Goal: Use online tool/utility: Utilize a website feature to perform a specific function

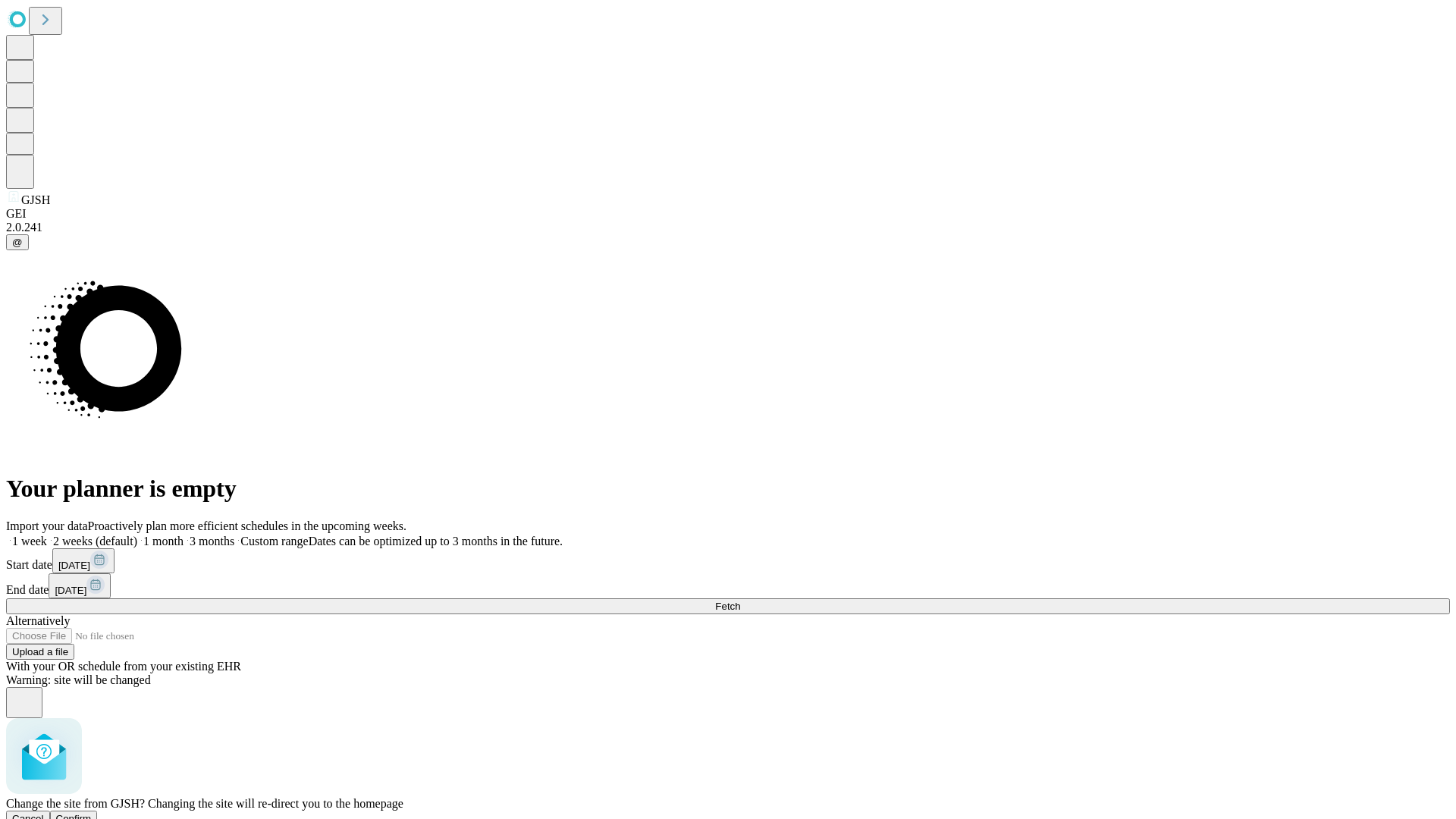
click at [92, 813] on span "Confirm" at bounding box center [74, 818] width 36 height 11
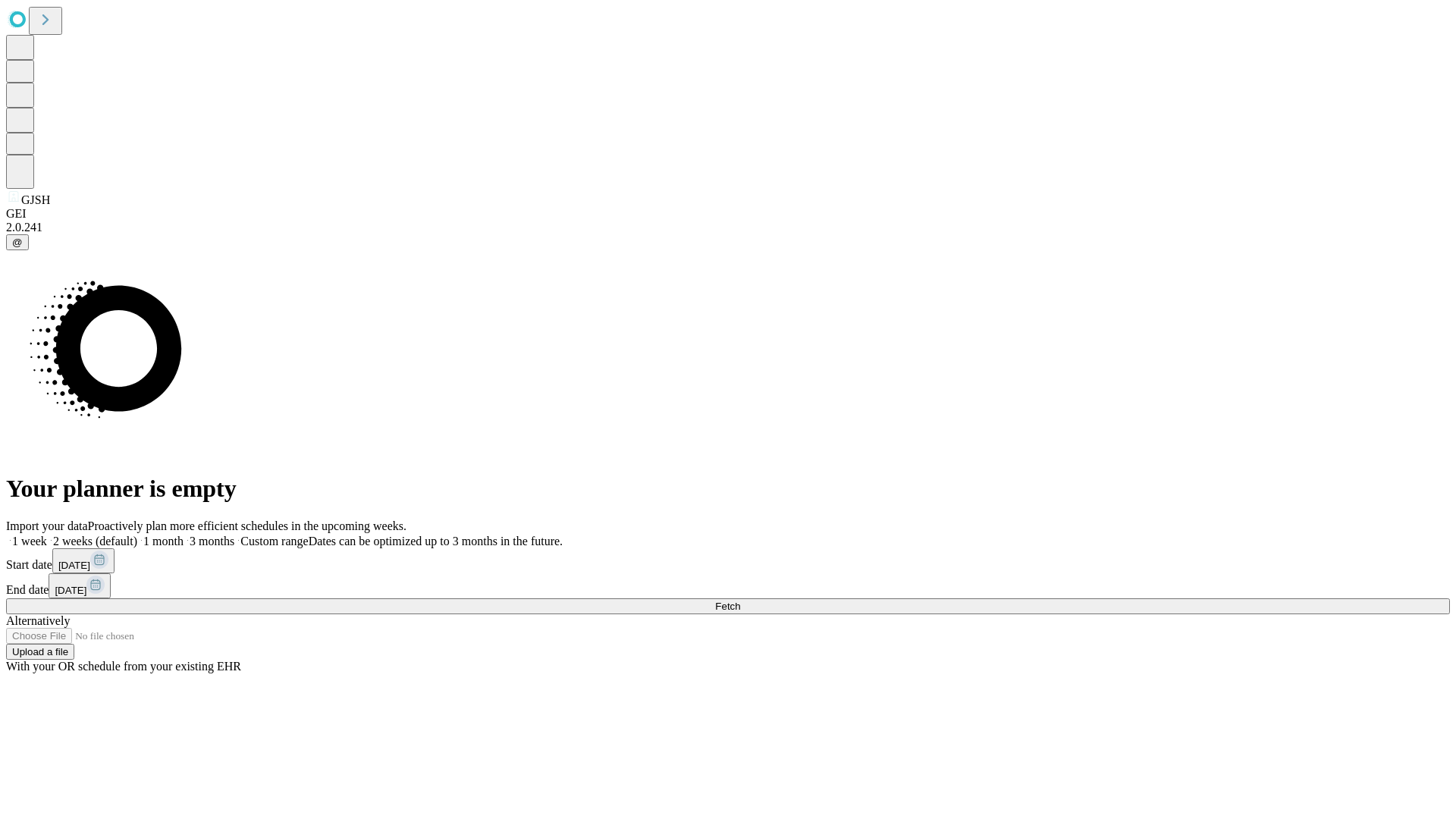
click at [47, 535] on label "1 week" at bounding box center [26, 541] width 41 height 13
click at [740, 601] on span "Fetch" at bounding box center [727, 606] width 25 height 11
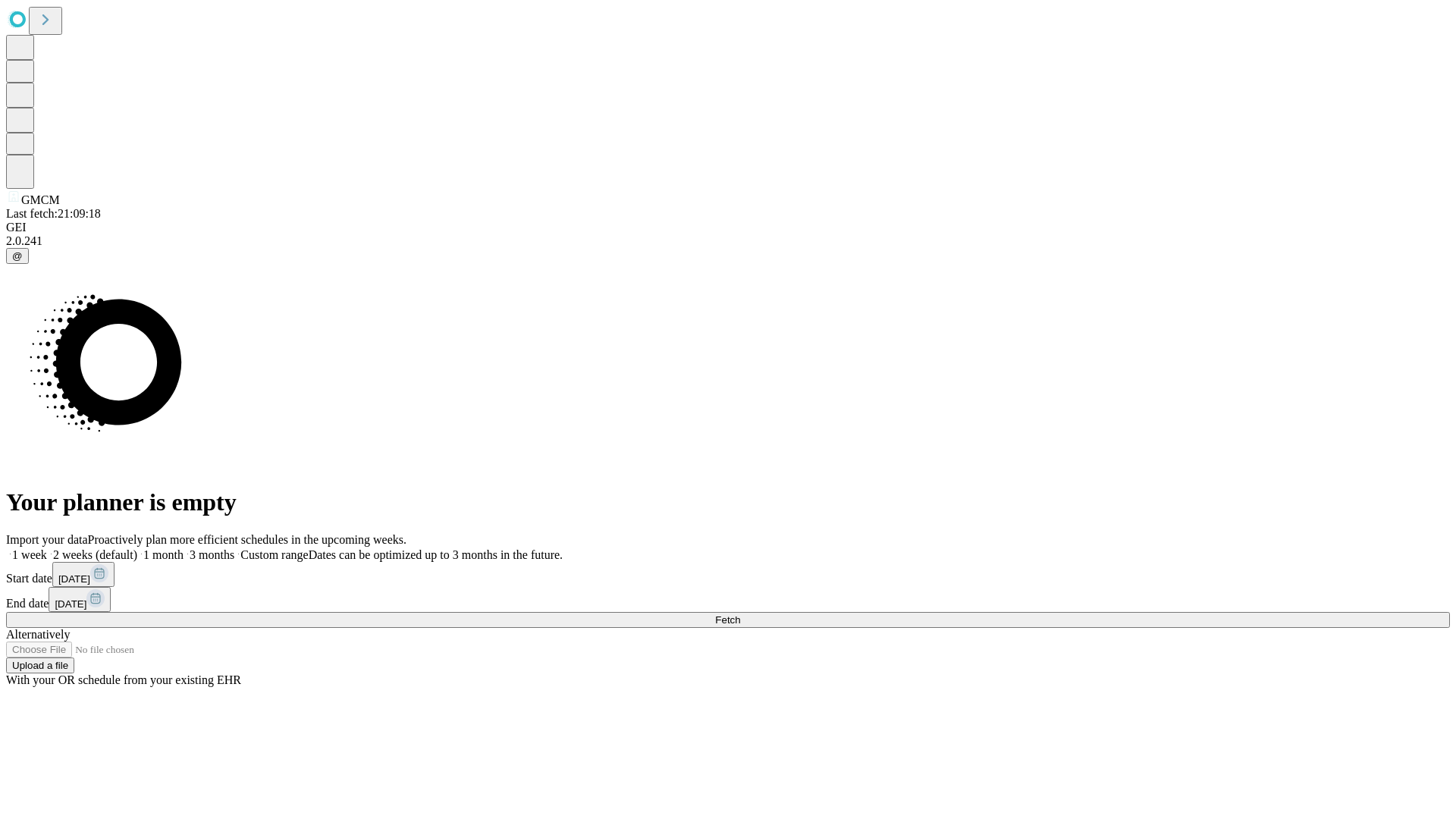
click at [47, 549] on label "1 week" at bounding box center [26, 555] width 41 height 13
click at [740, 614] on span "Fetch" at bounding box center [727, 619] width 25 height 11
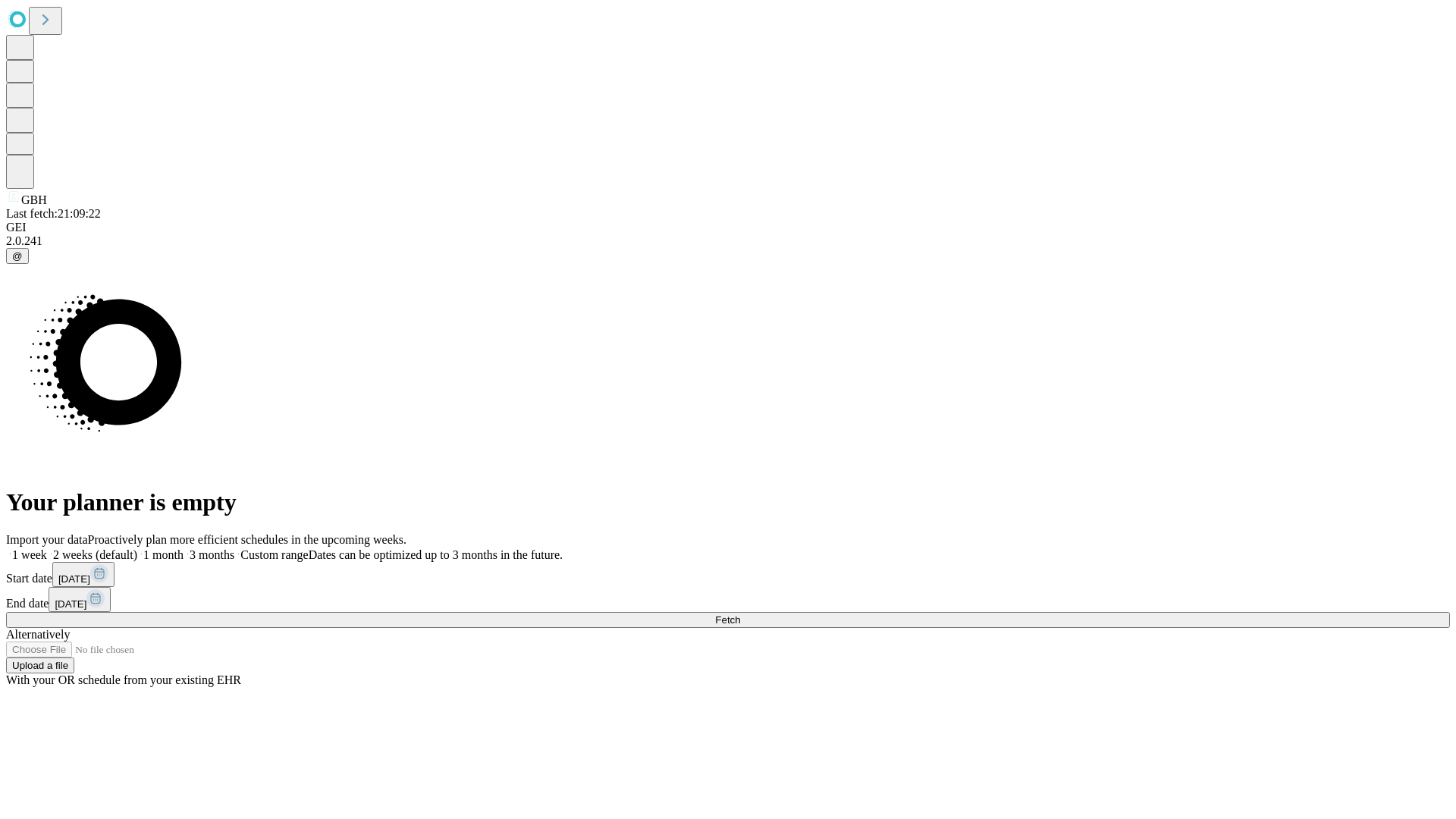
click at [47, 549] on label "1 week" at bounding box center [26, 555] width 41 height 13
click at [740, 614] on span "Fetch" at bounding box center [727, 619] width 25 height 11
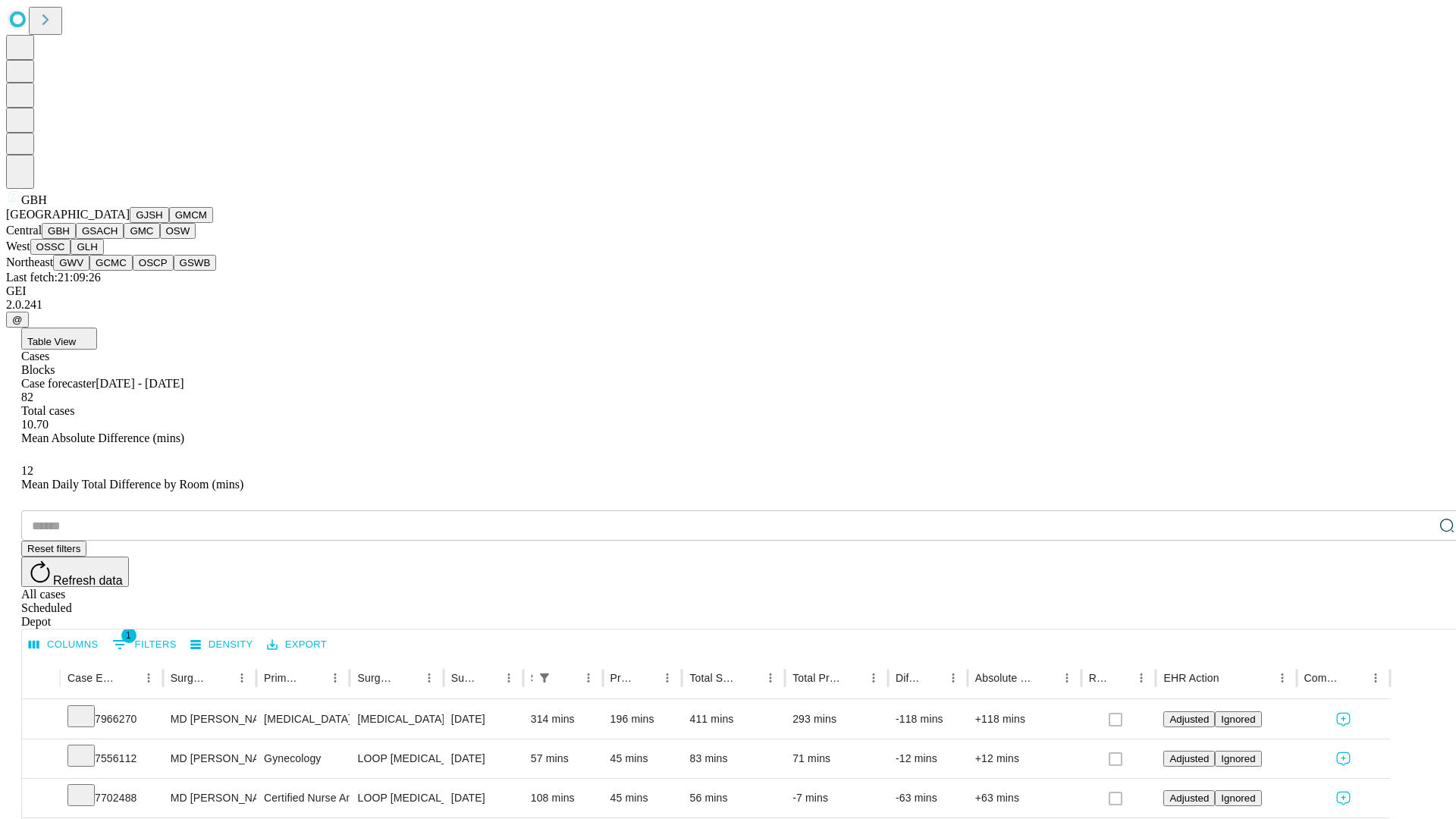
click at [118, 239] on button "GSACH" at bounding box center [100, 230] width 48 height 16
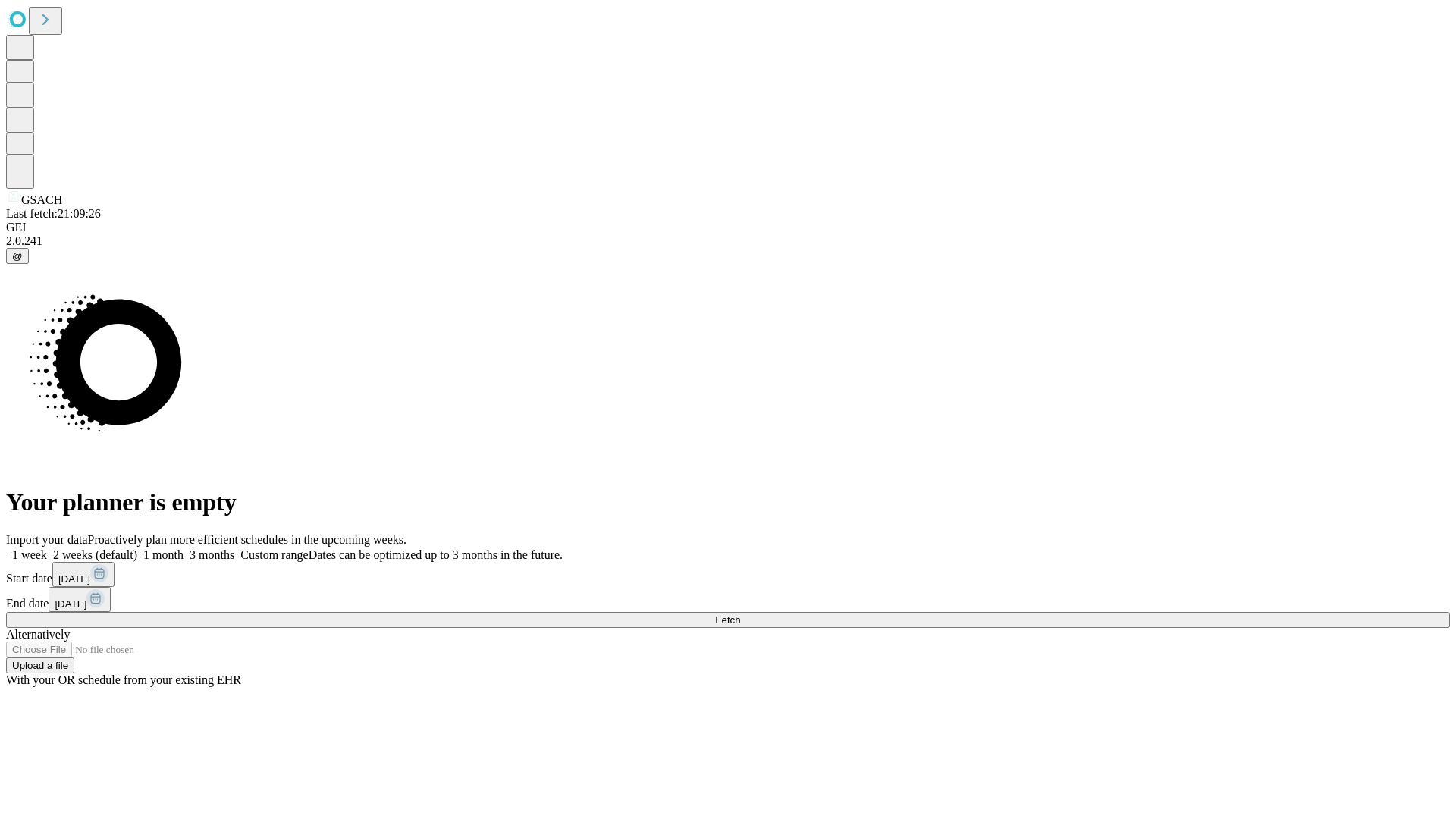
click at [740, 614] on span "Fetch" at bounding box center [727, 619] width 25 height 11
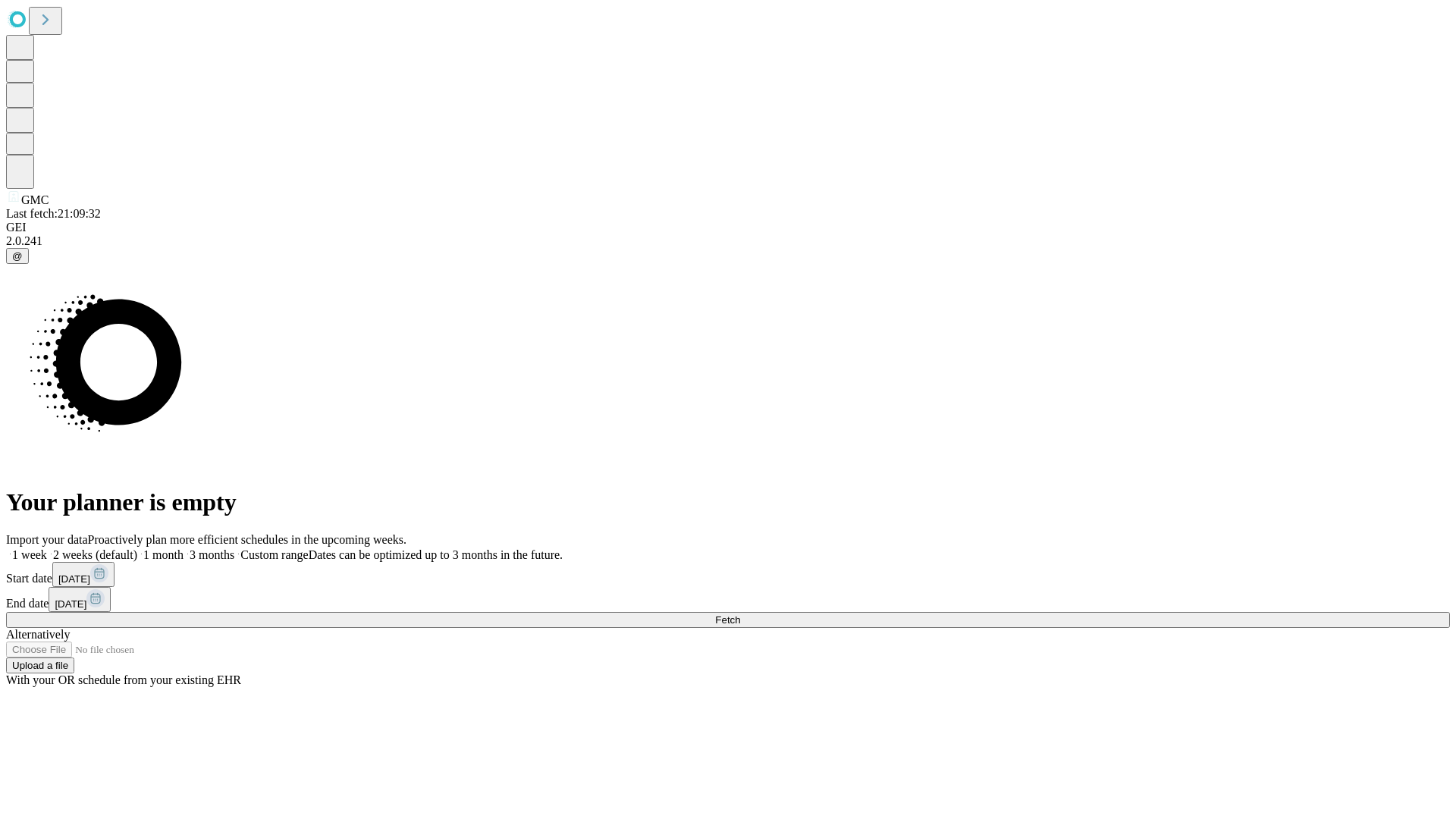
click at [47, 549] on label "1 week" at bounding box center [26, 555] width 41 height 13
click at [740, 614] on span "Fetch" at bounding box center [727, 619] width 25 height 11
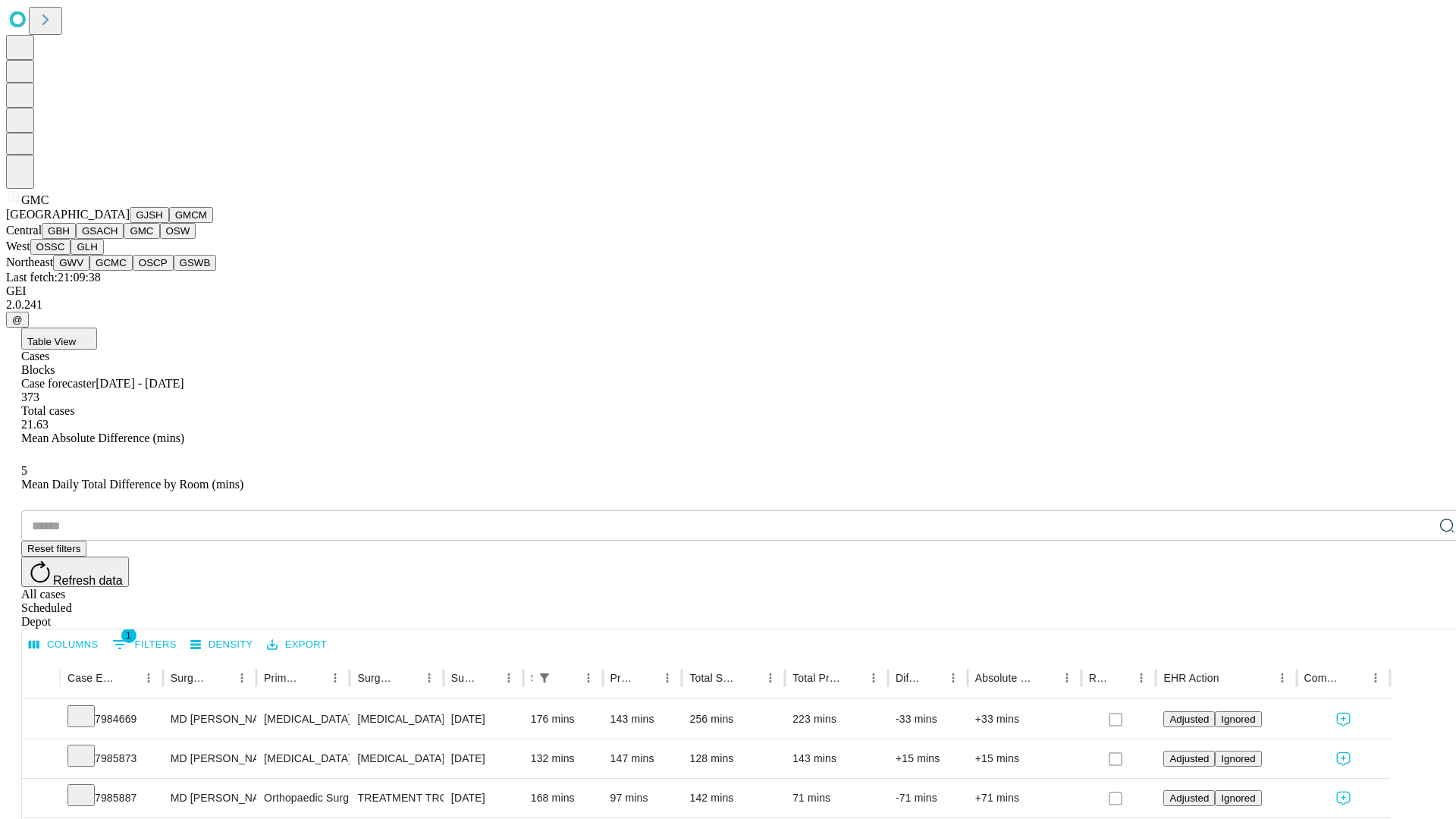
click at [160, 239] on button "OSW" at bounding box center [178, 230] width 37 height 16
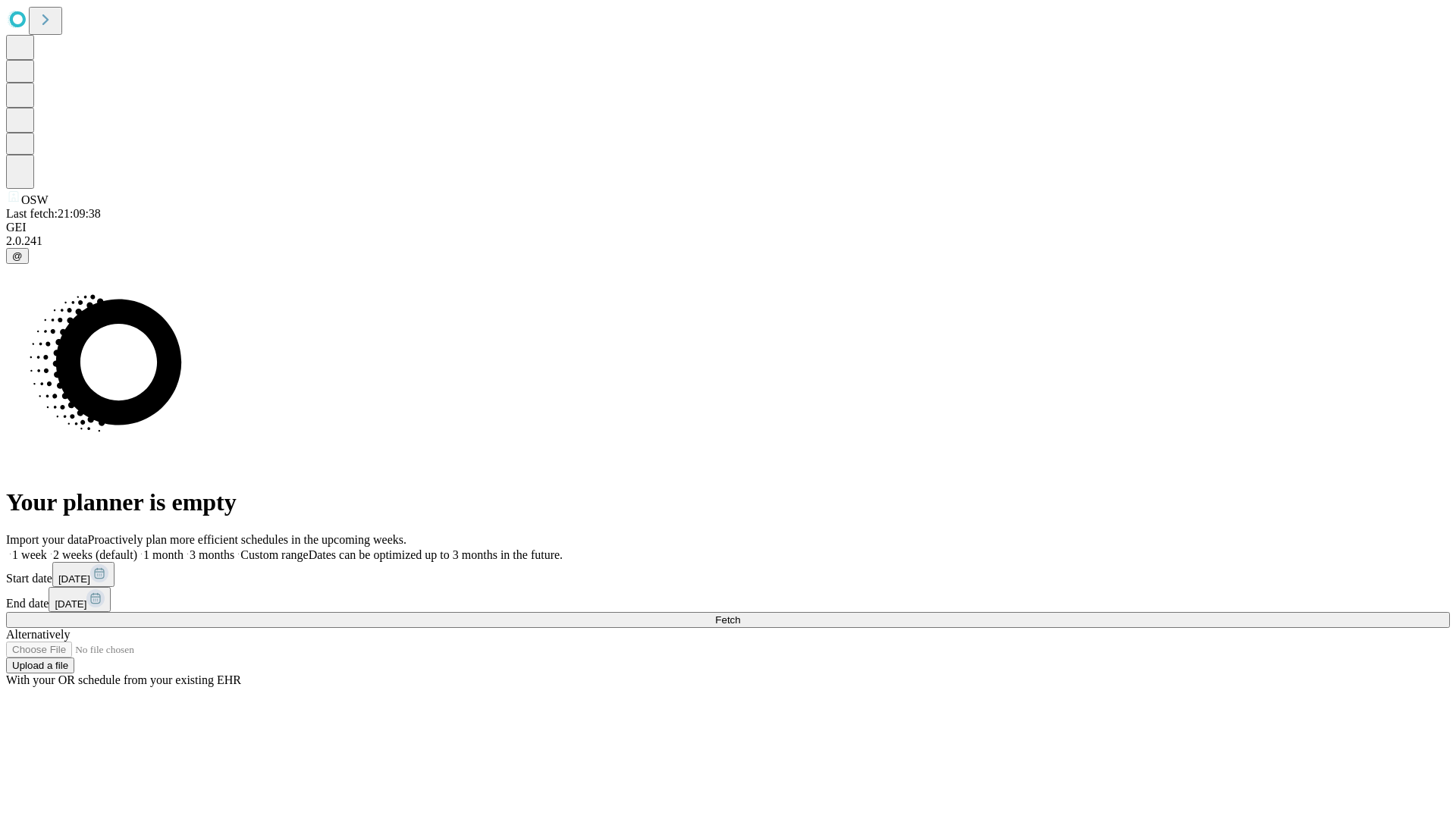
click at [47, 549] on label "1 week" at bounding box center [26, 555] width 41 height 13
click at [740, 614] on span "Fetch" at bounding box center [727, 619] width 25 height 11
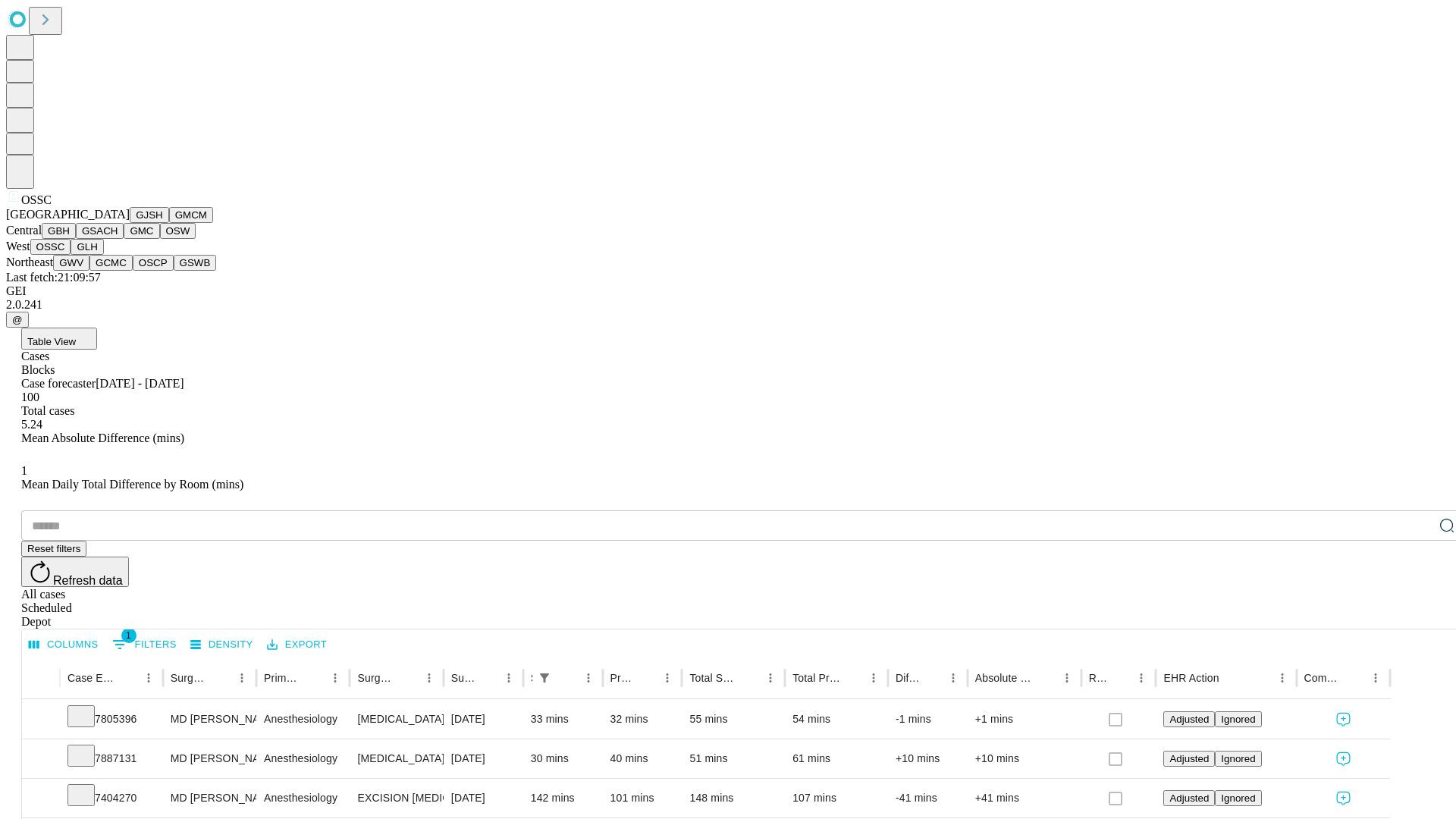
click at [103, 255] on button "GLH" at bounding box center [87, 247] width 32 height 16
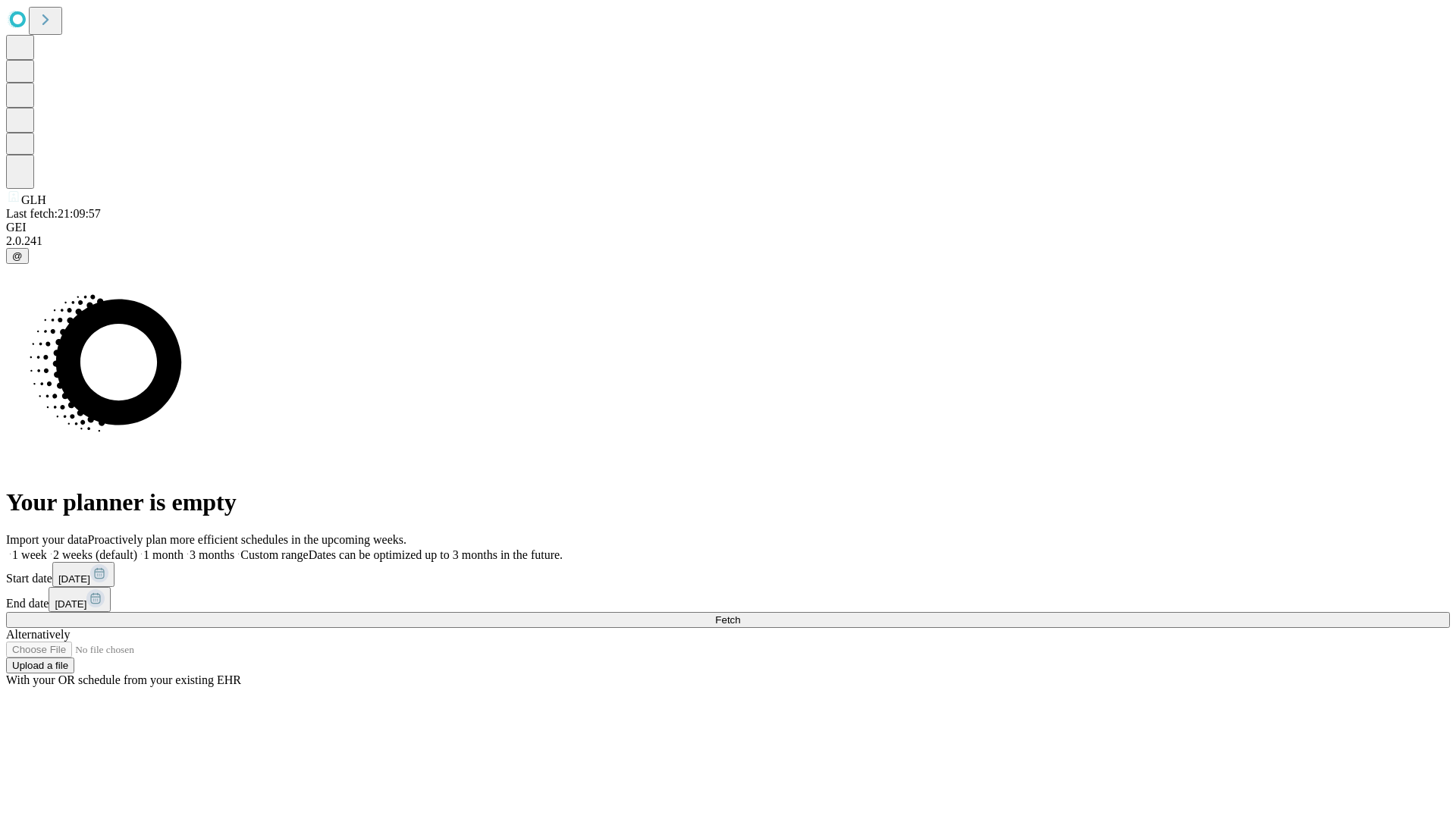
click at [47, 549] on label "1 week" at bounding box center [26, 555] width 41 height 13
click at [740, 614] on span "Fetch" at bounding box center [727, 619] width 25 height 11
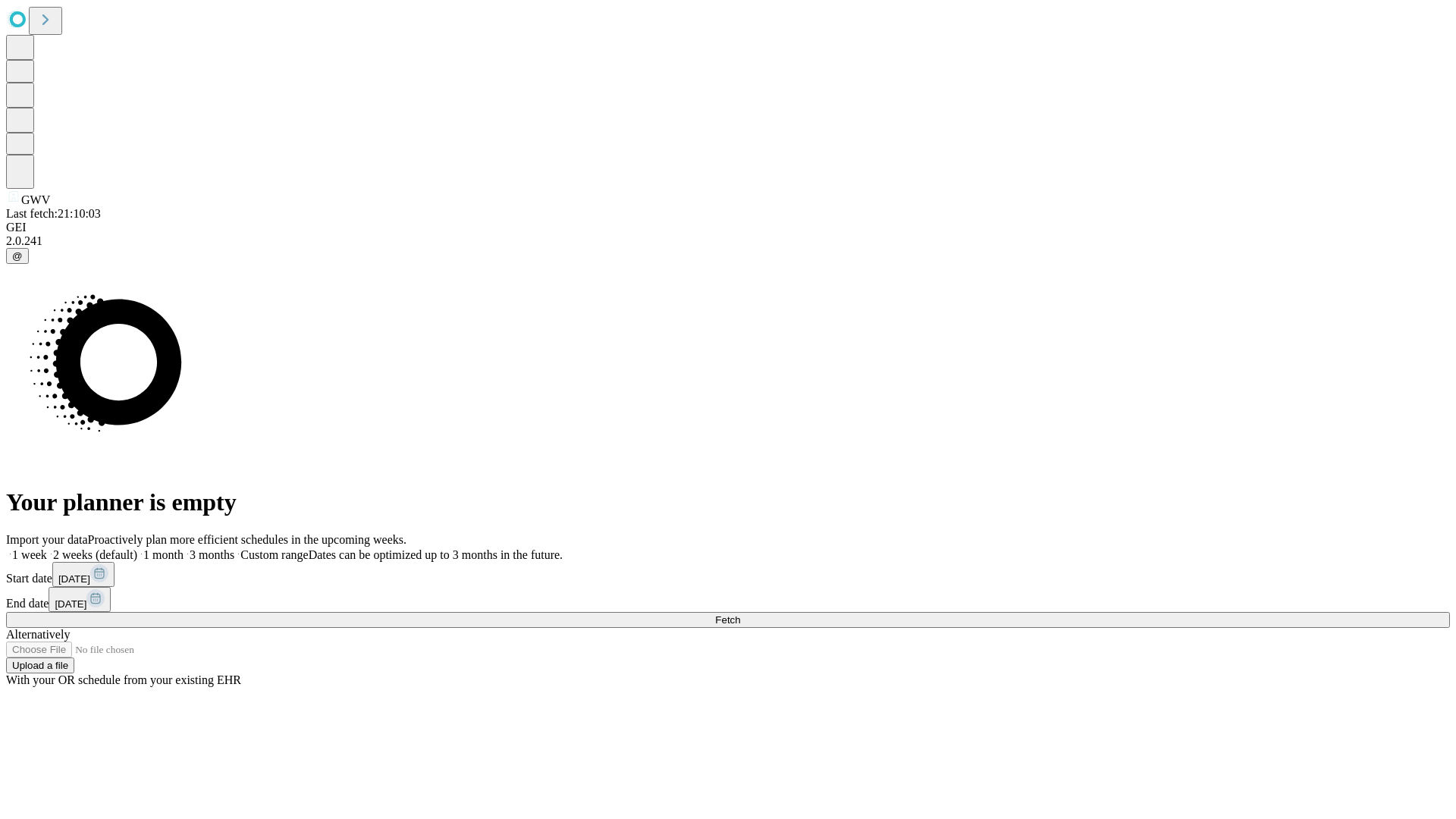
click at [740, 614] on span "Fetch" at bounding box center [727, 619] width 25 height 11
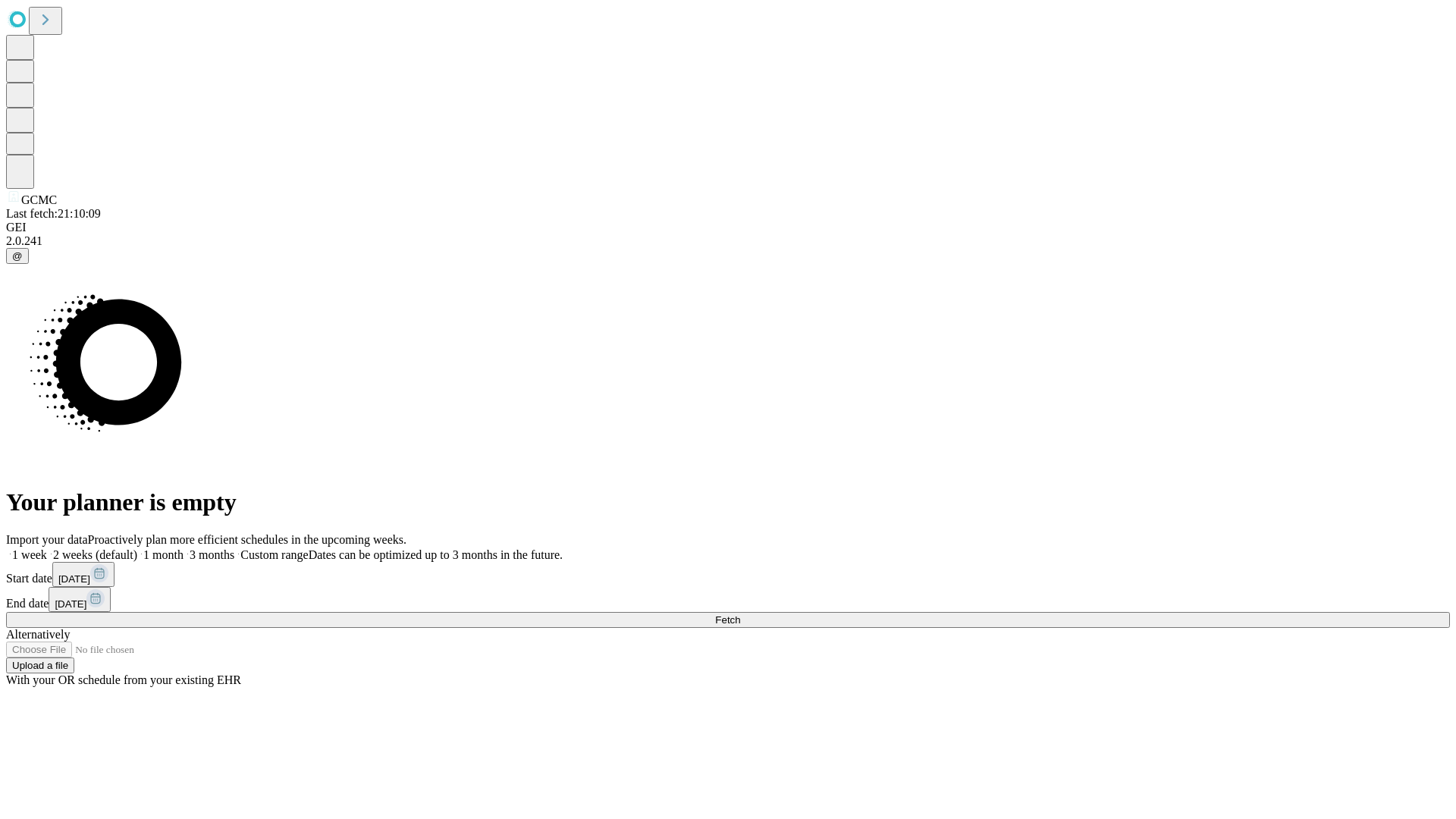
click at [47, 549] on label "1 week" at bounding box center [26, 555] width 41 height 13
click at [740, 614] on span "Fetch" at bounding box center [727, 619] width 25 height 11
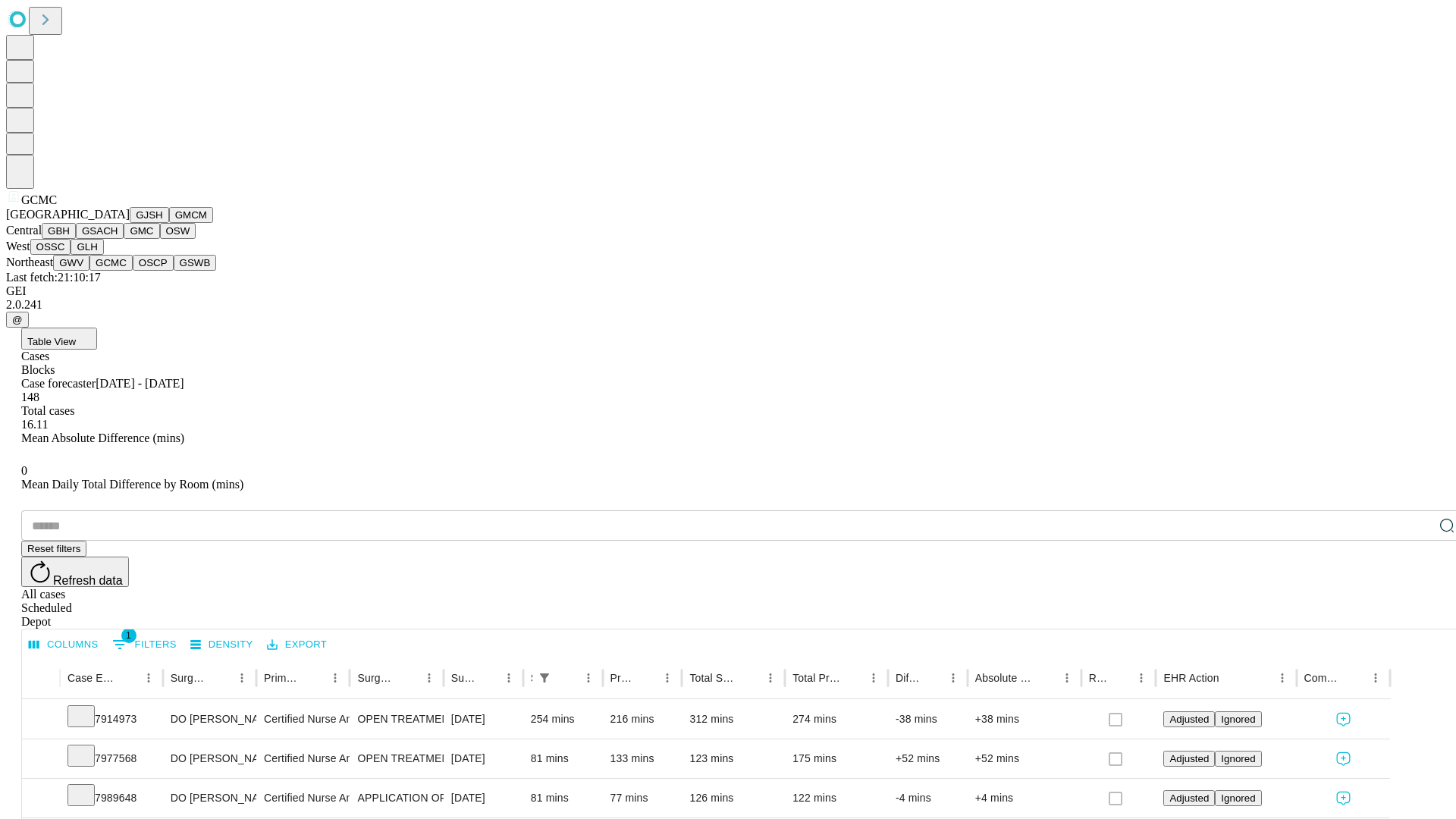
click at [133, 270] on button "OSCP" at bounding box center [154, 263] width 41 height 16
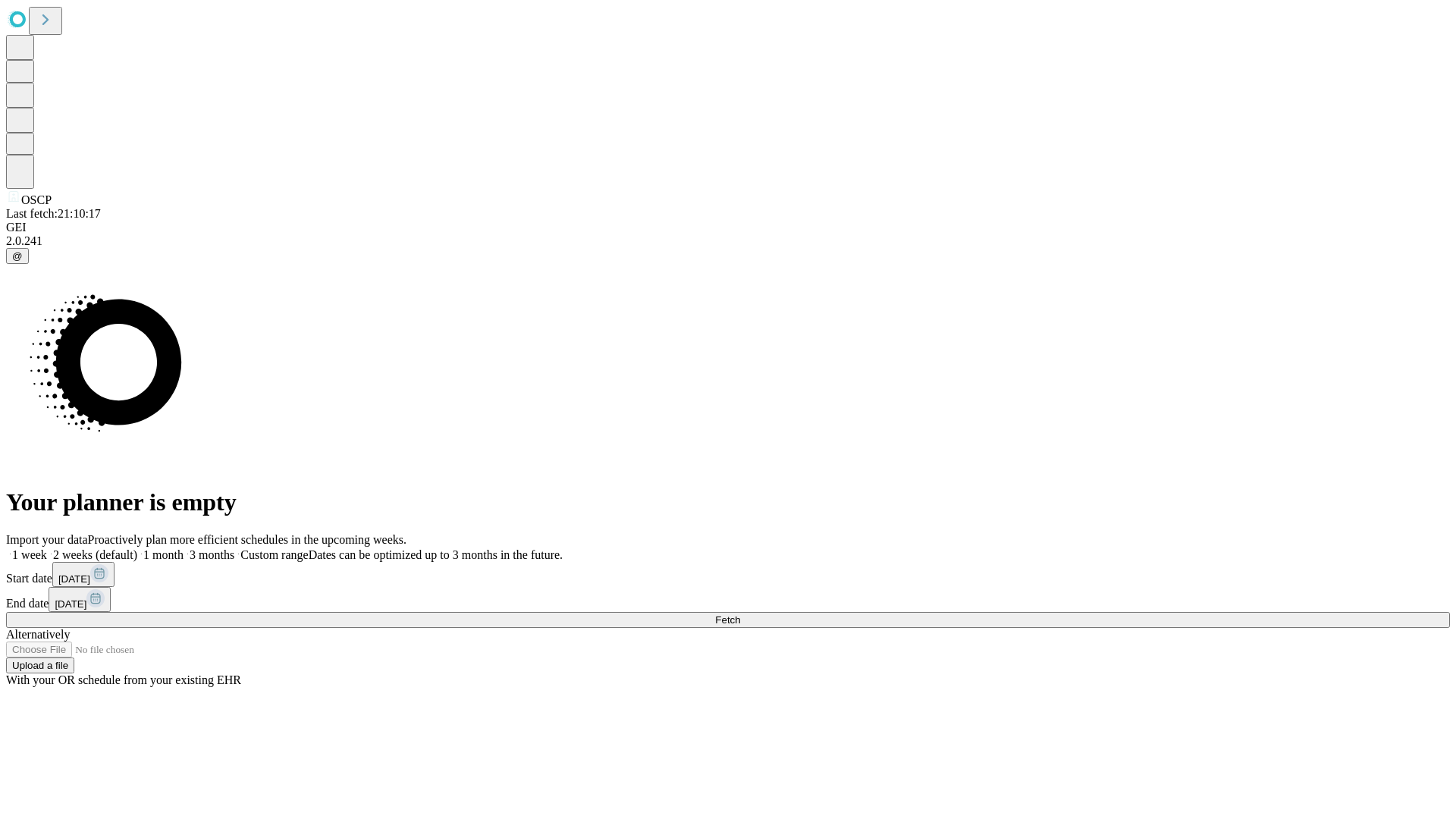
click at [740, 614] on span "Fetch" at bounding box center [727, 619] width 25 height 11
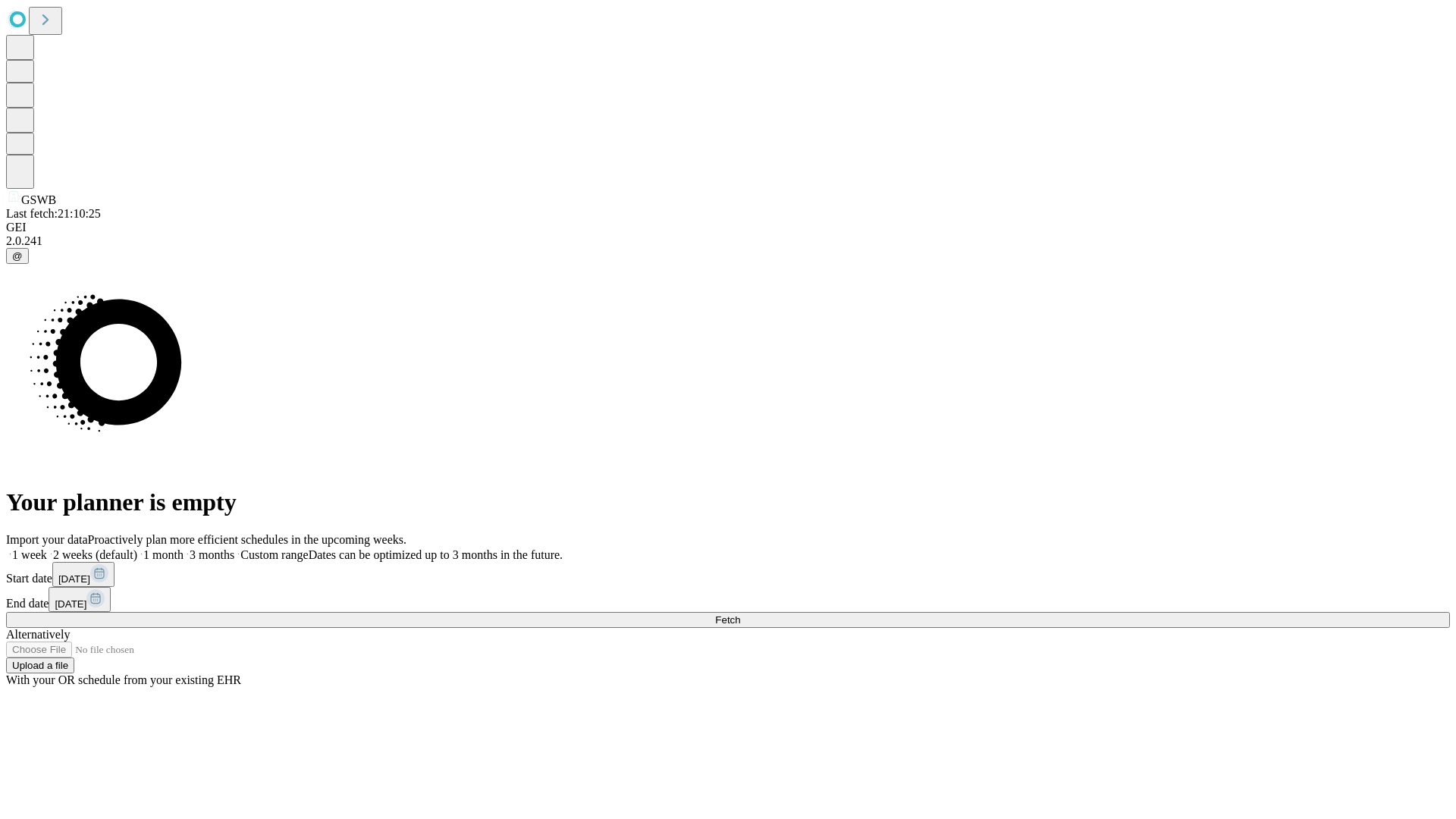
click at [740, 614] on span "Fetch" at bounding box center [727, 619] width 25 height 11
